Goal: Task Accomplishment & Management: Manage account settings

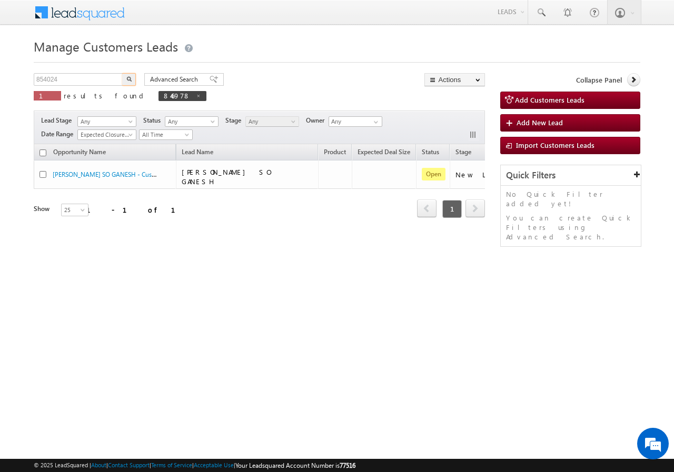
type input "854024"
click at [126, 76] on button "button" at bounding box center [129, 79] width 14 height 13
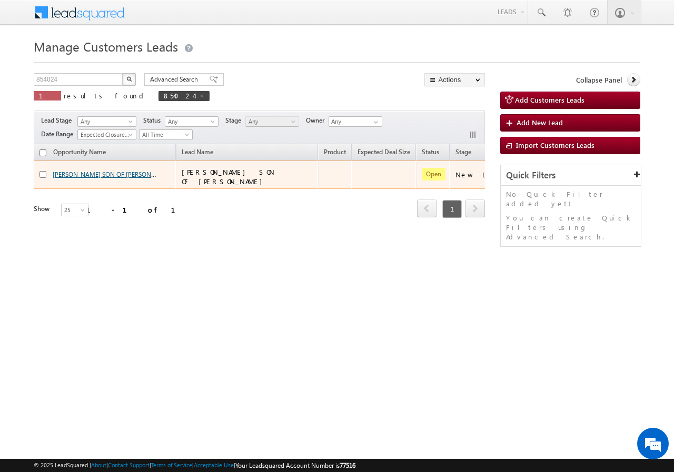
click at [72, 175] on link "[PERSON_NAME] SON OF [PERSON_NAME] - Customers Leads" at bounding box center [139, 174] width 173 height 9
click at [103, 175] on link "[PERSON_NAME] SON OF [PERSON_NAME] - Customers Leads" at bounding box center [139, 174] width 173 height 9
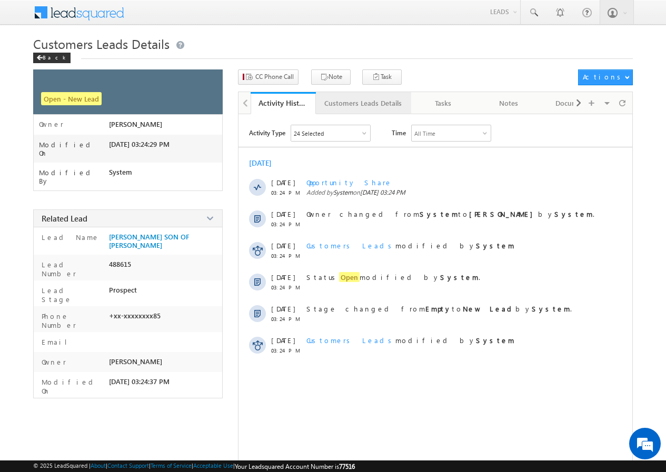
click at [349, 105] on div "Customers Leads Details" at bounding box center [362, 103] width 77 height 13
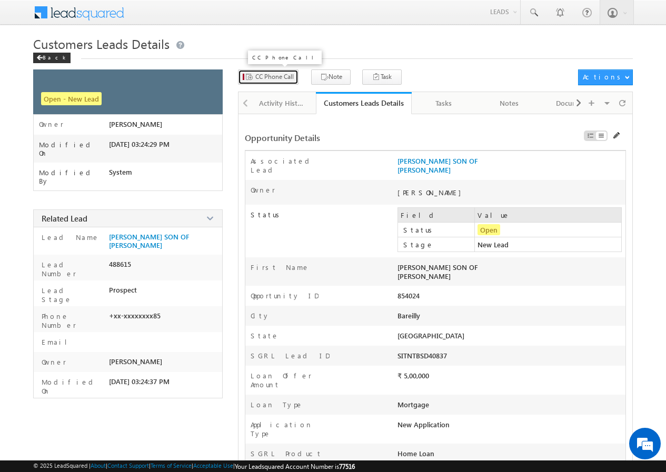
click at [264, 75] on span "CC Phone Call" at bounding box center [274, 76] width 38 height 9
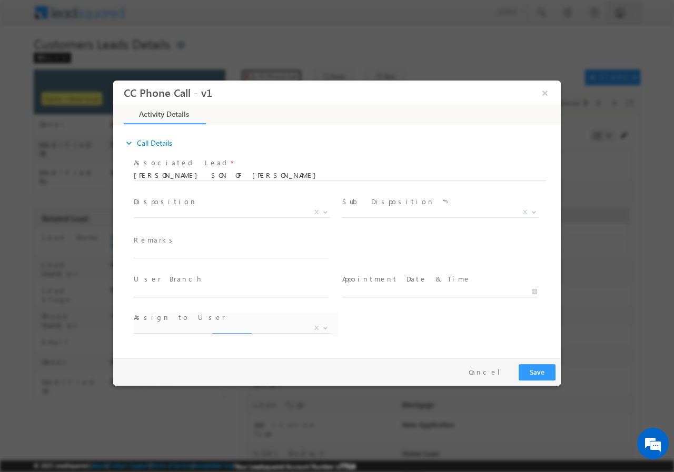
select select "abhishek.sharma3@sgrlimited.in"
click at [184, 211] on span "X" at bounding box center [232, 212] width 196 height 11
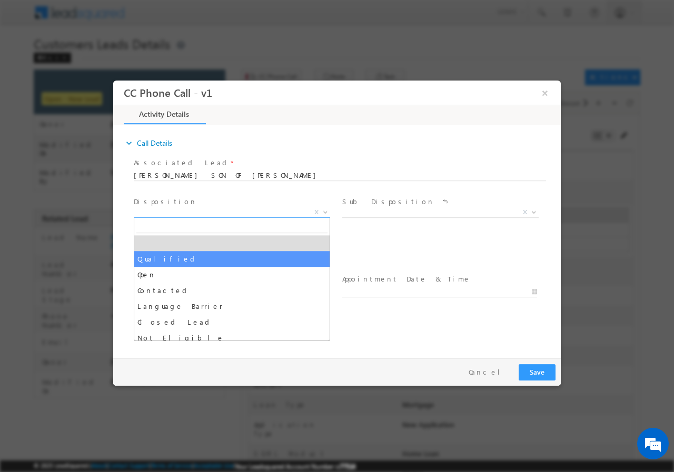
select select "Qualified"
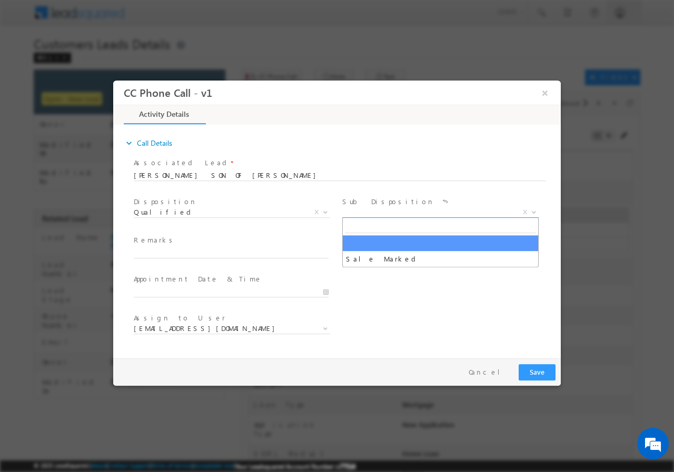
click at [365, 215] on span "X" at bounding box center [440, 212] width 196 height 11
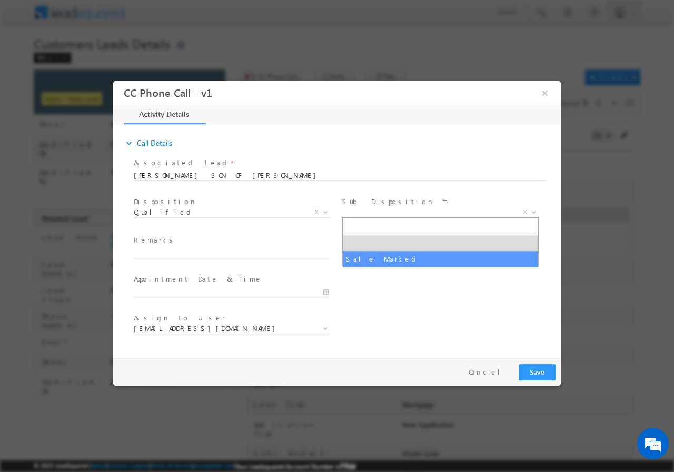
select select "Sale Marked"
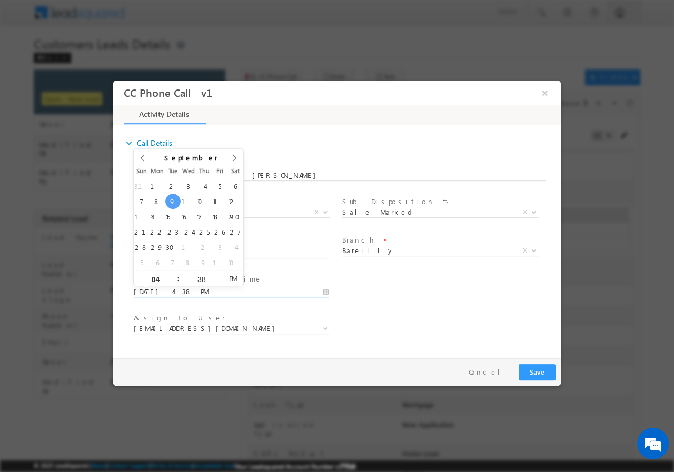
click at [329, 289] on input "09/09/2025 4:38 PM" at bounding box center [231, 291] width 195 height 11
type input "09/10/2025 3:38 PM"
type input "03"
click at [176, 281] on span at bounding box center [173, 282] width 7 height 8
type input "09/10/2025 2:38 PM"
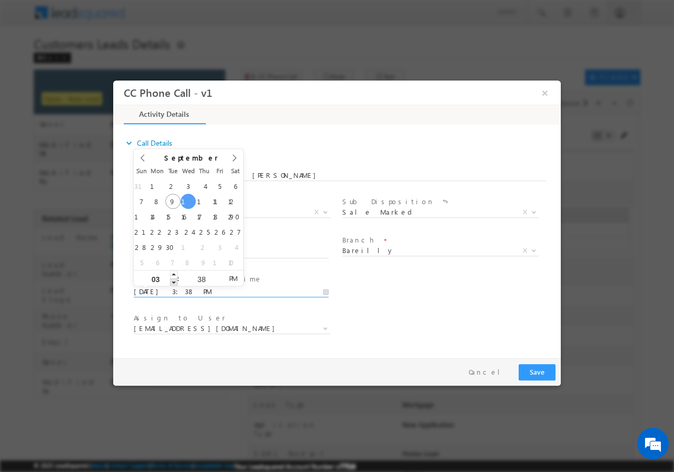
type input "02"
click at [176, 281] on span at bounding box center [173, 282] width 7 height 8
type input "09/10/2025 1:38 PM"
type input "01"
click at [176, 281] on span at bounding box center [173, 282] width 7 height 8
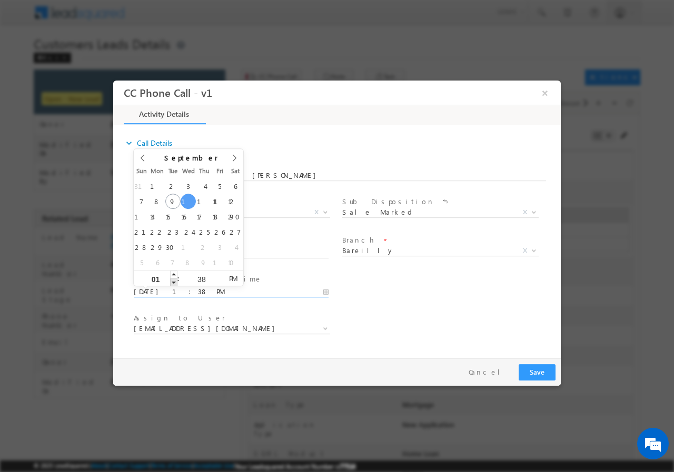
type input "09/10/2025 12:38 PM"
type input "12"
click at [176, 281] on span at bounding box center [173, 282] width 7 height 8
click at [202, 276] on input "38" at bounding box center [202, 278] width 44 height 7
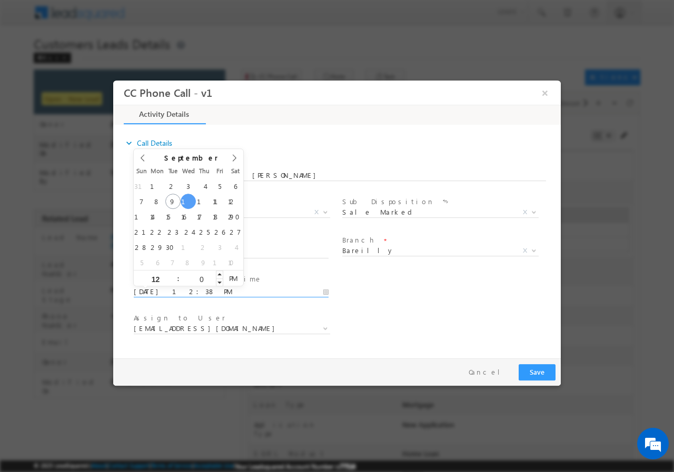
type input "00"
type input "09/10/2025 12:00 PM"
click at [418, 313] on div "Assign to User * abhishek.sharma3@sgrlimited.in abhishek.yadav1@sgrlimited.in a…" at bounding box center [346, 329] width 429 height 39
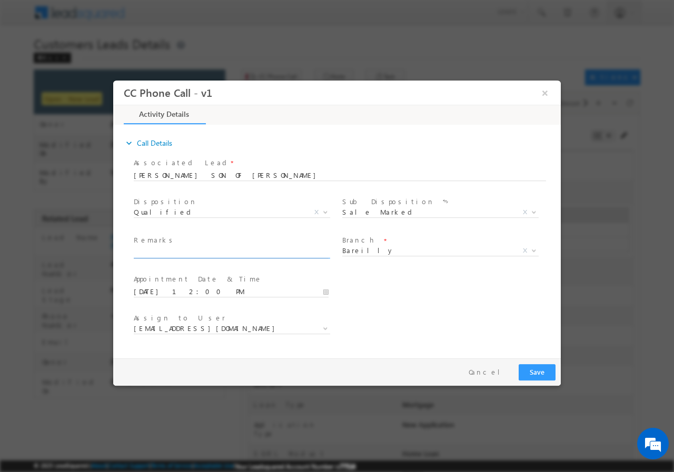
click at [184, 252] on input "text" at bounding box center [231, 253] width 195 height 11
paste input "854024//VB_Know_More//AHAMAD ISLAMUDDIN SON OF MR NISAR//9897147385//Renovation…"
type input "854024//VB_Know_More//AHAMAD ISLAMUDDIN SON OF MR NISAR//9897147385//Renovation…"
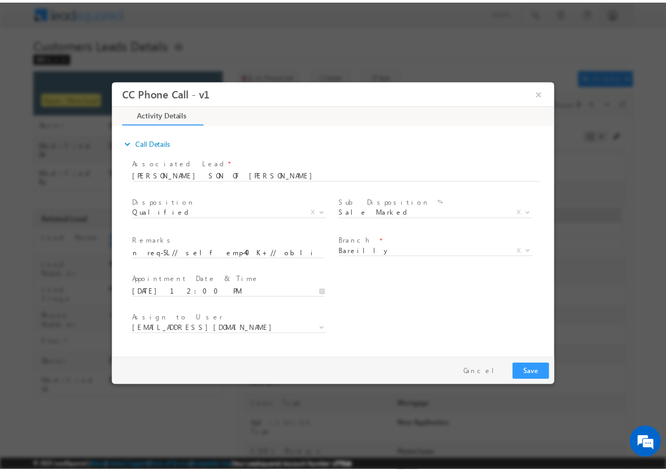
scroll to position [0, 0]
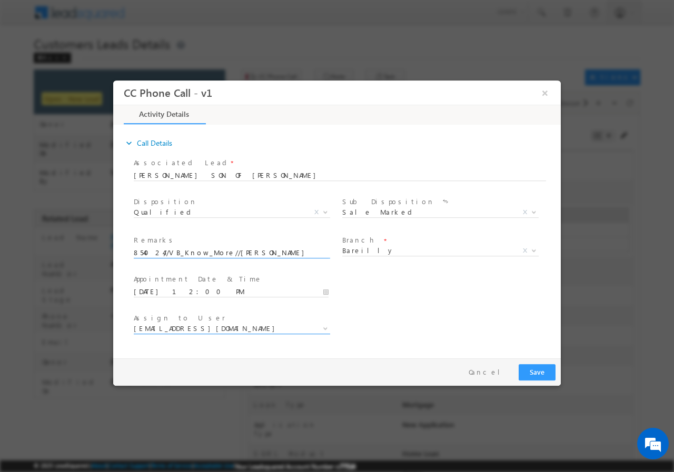
click at [188, 331] on span "abhishek.sharma3@sgrlimited.in" at bounding box center [219, 327] width 171 height 9
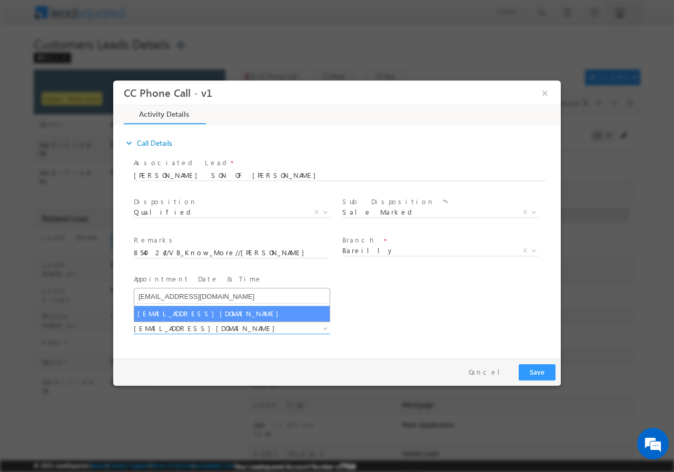
type input "abhishek.yadav1@sgrlimited.in"
select select "abhishek.yadav1@sgrlimited.in"
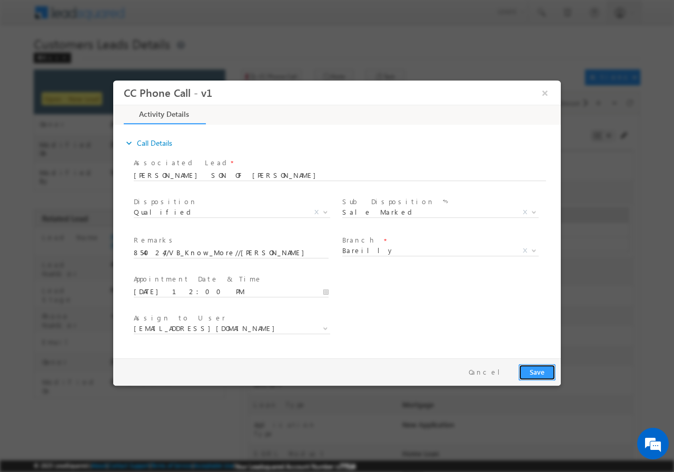
click at [538, 371] on button "Save" at bounding box center [537, 372] width 37 height 16
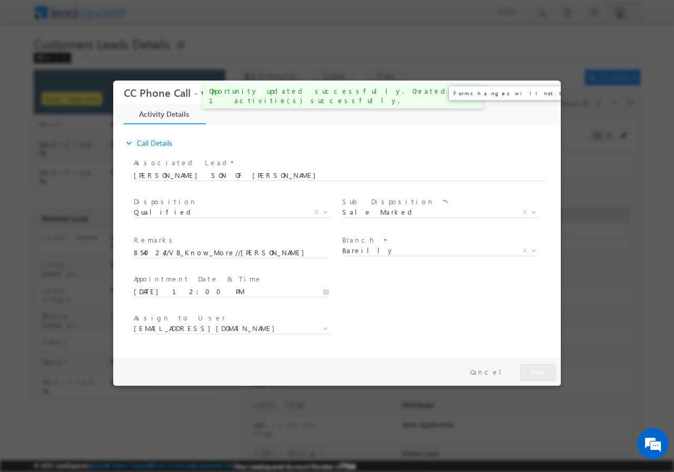
click at [542, 93] on button "×" at bounding box center [545, 92] width 18 height 19
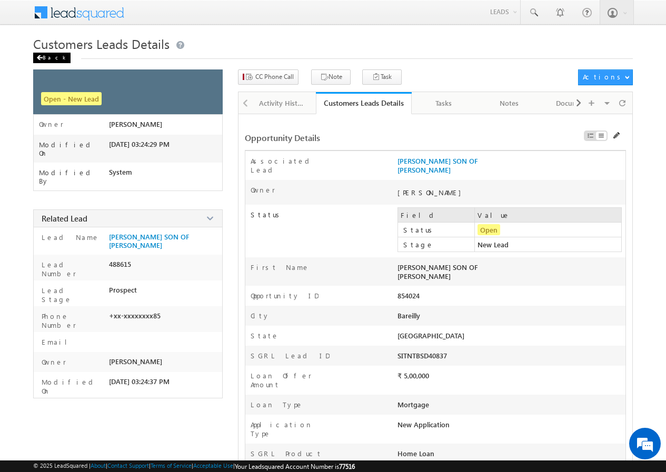
click at [46, 59] on div "Back" at bounding box center [51, 58] width 37 height 11
